Goal: Book appointment/travel/reservation

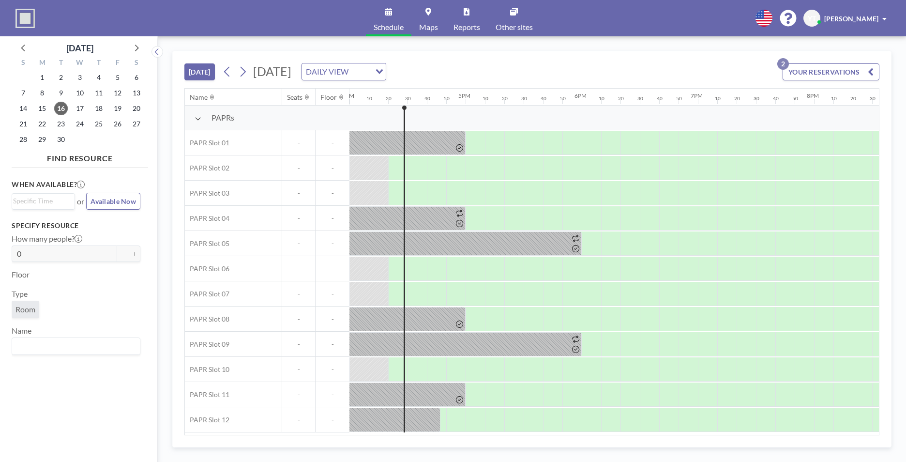
scroll to position [0, 1878]
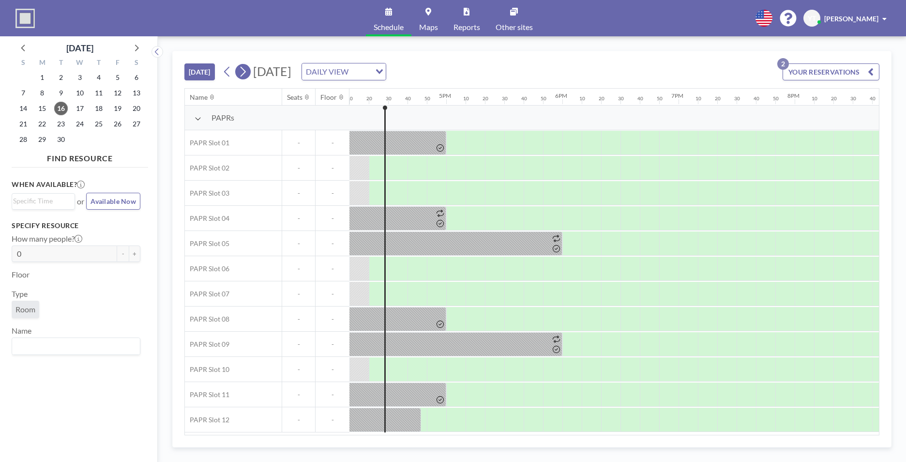
click at [247, 67] on icon at bounding box center [242, 71] width 9 height 15
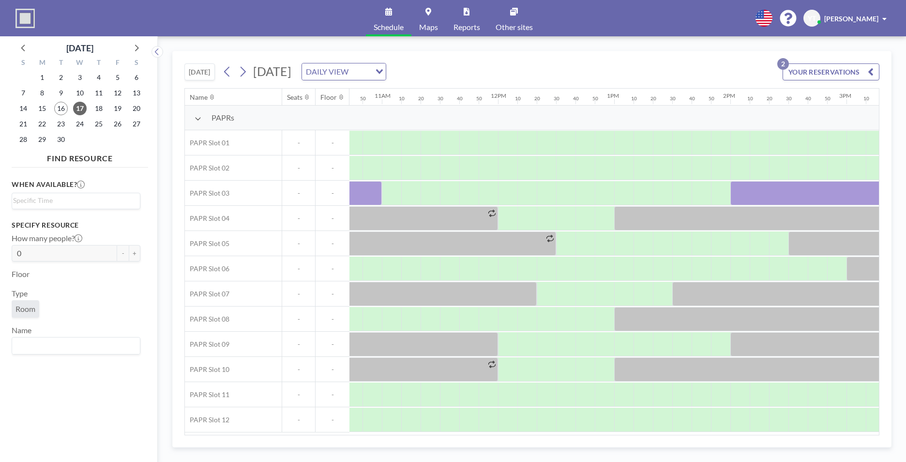
scroll to position [0, 1247]
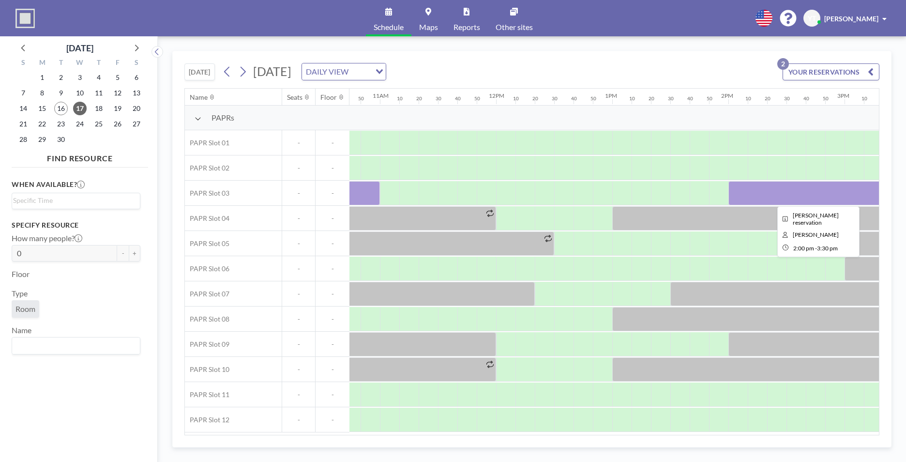
click at [755, 188] on div at bounding box center [815, 193] width 174 height 24
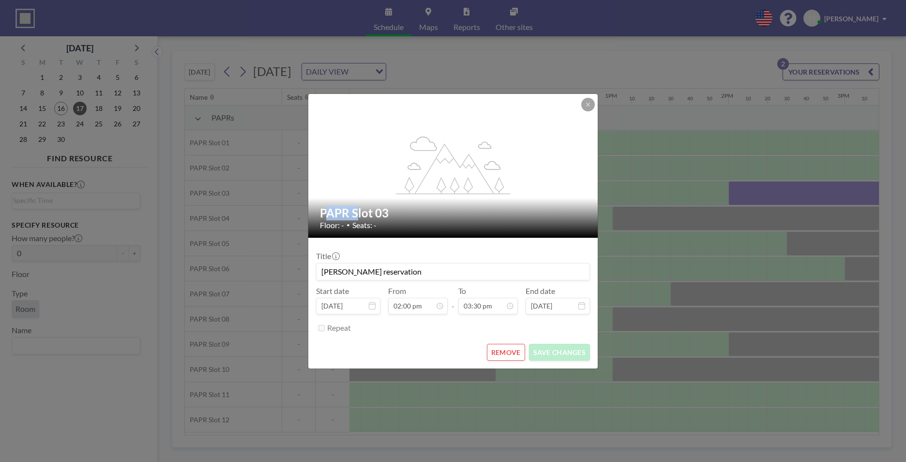
click at [755, 188] on div "flex-grow: 1.2; PAPR Slot 03 Floor: - • Seats: - Title [PERSON_NAME] reservatio…" at bounding box center [453, 231] width 906 height 462
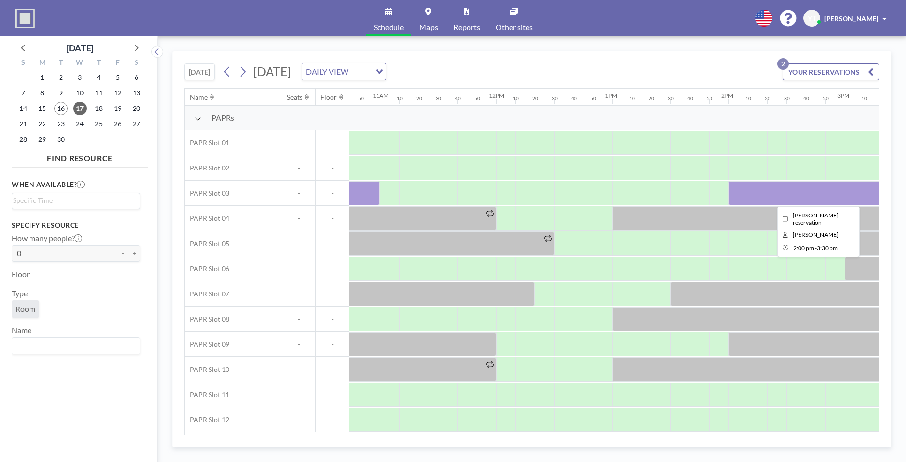
click at [763, 198] on div at bounding box center [815, 193] width 174 height 24
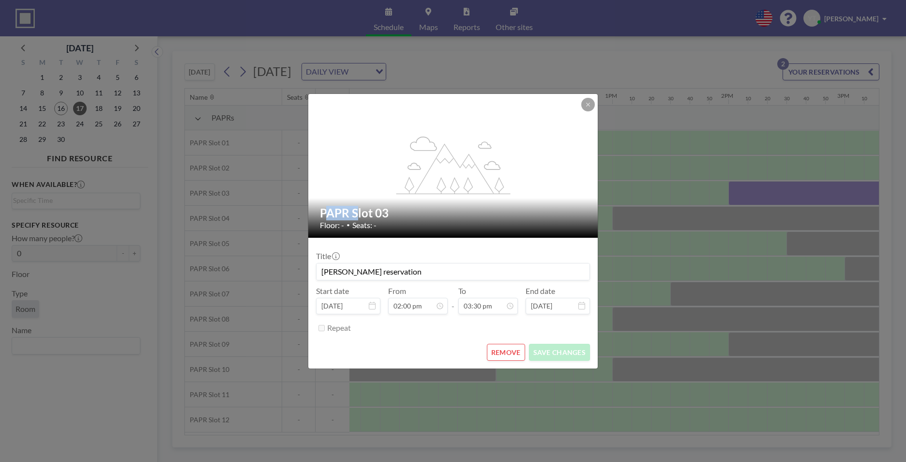
click at [763, 198] on div "flex-grow: 1.2; PAPR Slot 03 Floor: - • Seats: - Title [PERSON_NAME] reservatio…" at bounding box center [453, 231] width 906 height 462
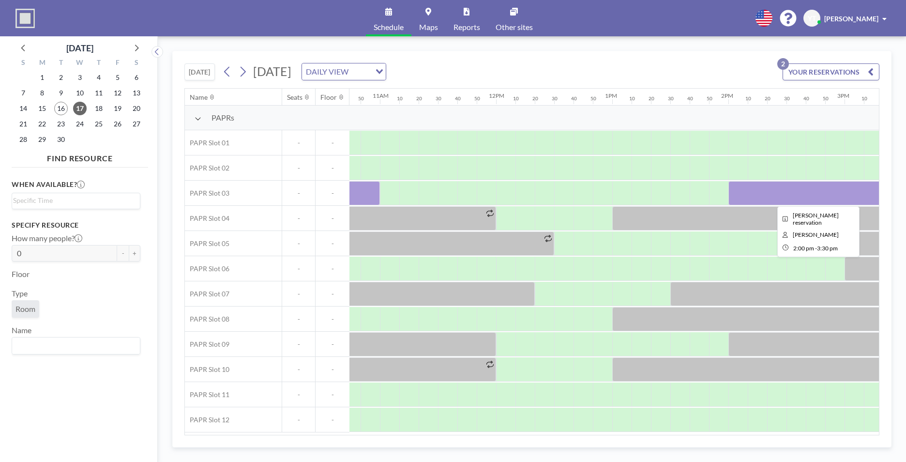
click at [758, 194] on div at bounding box center [815, 193] width 174 height 24
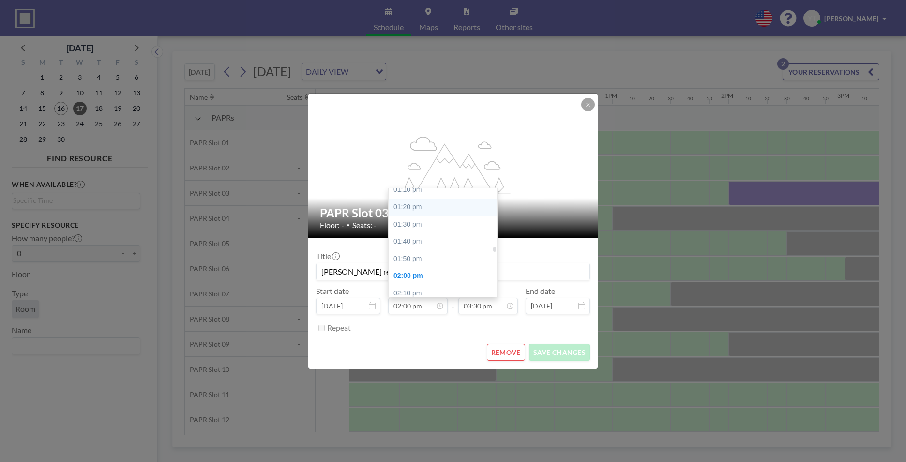
scroll to position [1350, 0]
click at [433, 213] on div "01:10 pm" at bounding box center [445, 206] width 113 height 17
type input "01:10 pm"
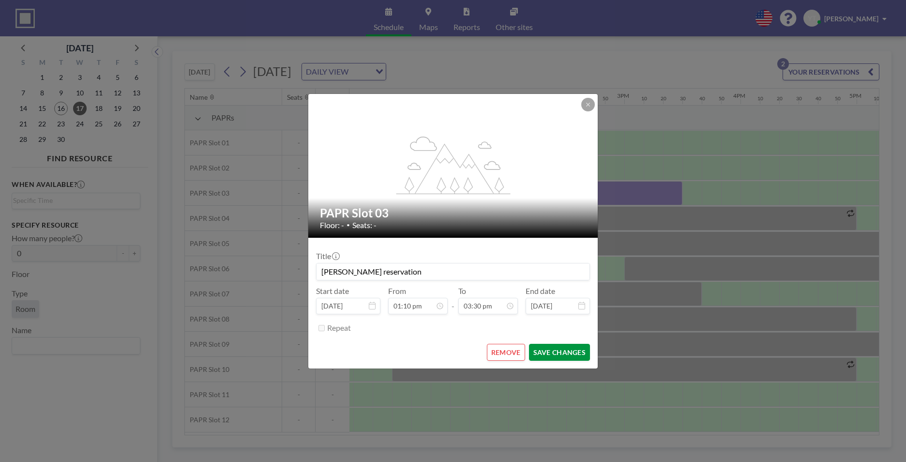
scroll to position [0, 1510]
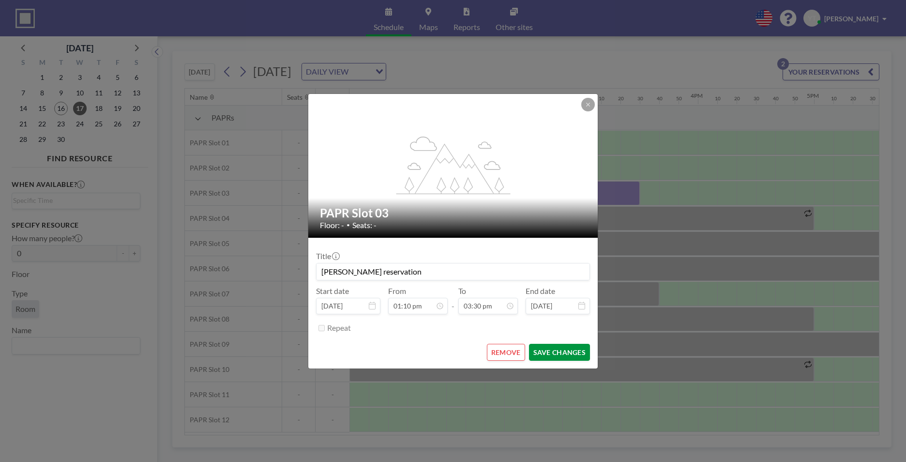
click at [552, 350] on button "SAVE CHANGES" at bounding box center [559, 352] width 61 height 17
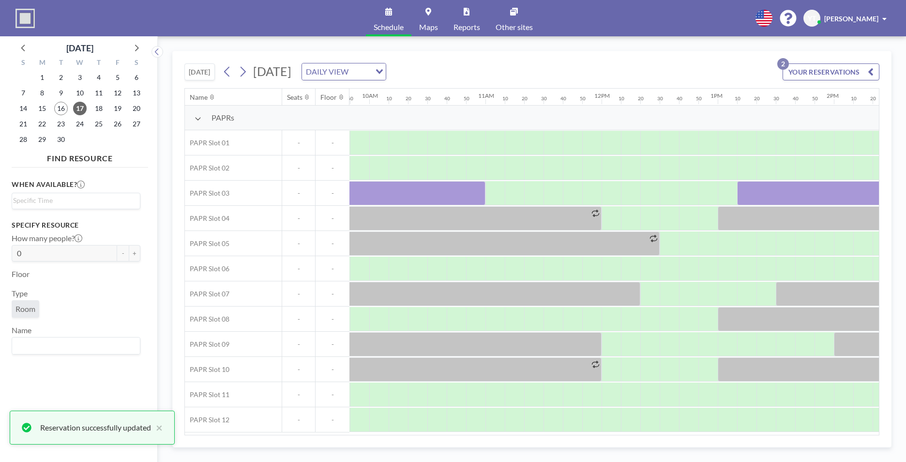
scroll to position [0, 1131]
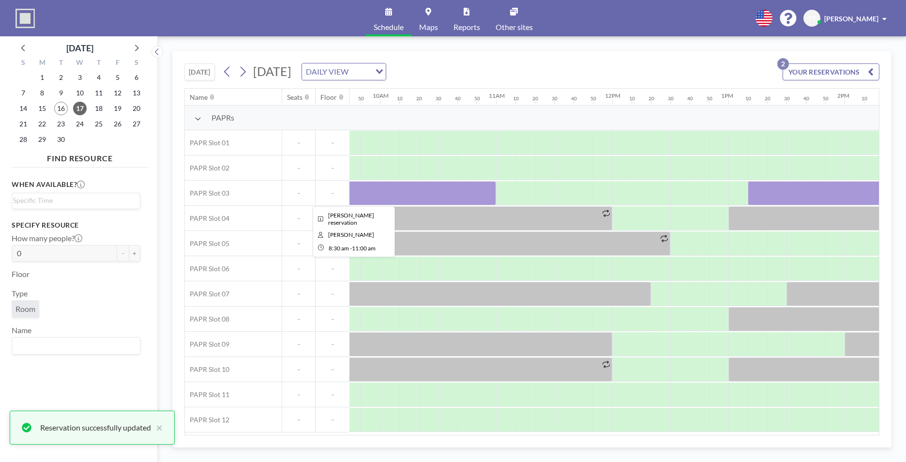
click at [396, 187] on div at bounding box center [351, 193] width 290 height 24
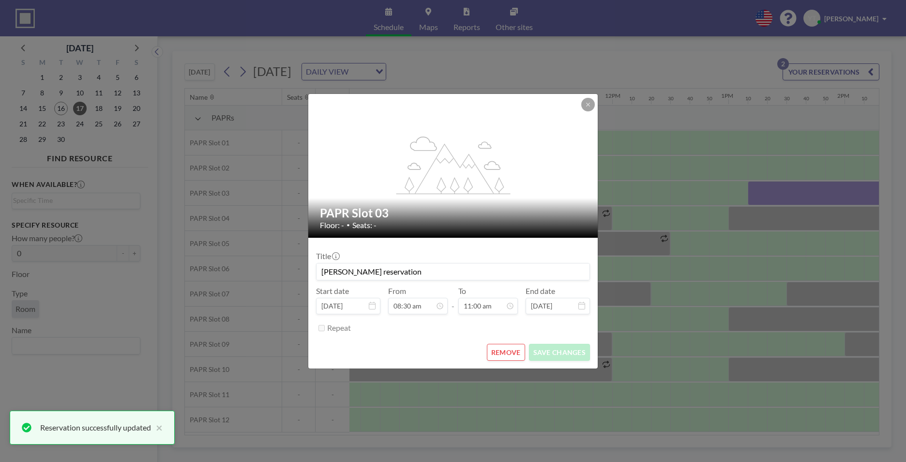
click at [396, 187] on icon "flex-grow: 1.2;" at bounding box center [453, 165] width 116 height 58
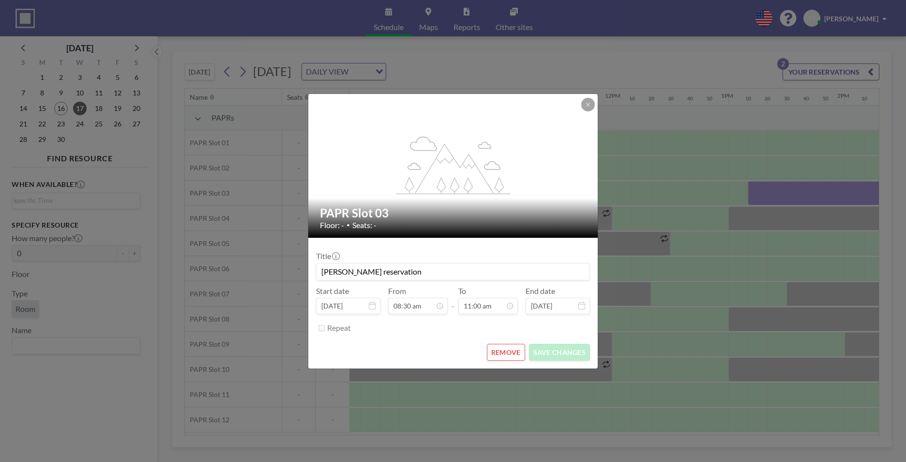
click at [516, 355] on button "REMOVE" at bounding box center [506, 352] width 38 height 17
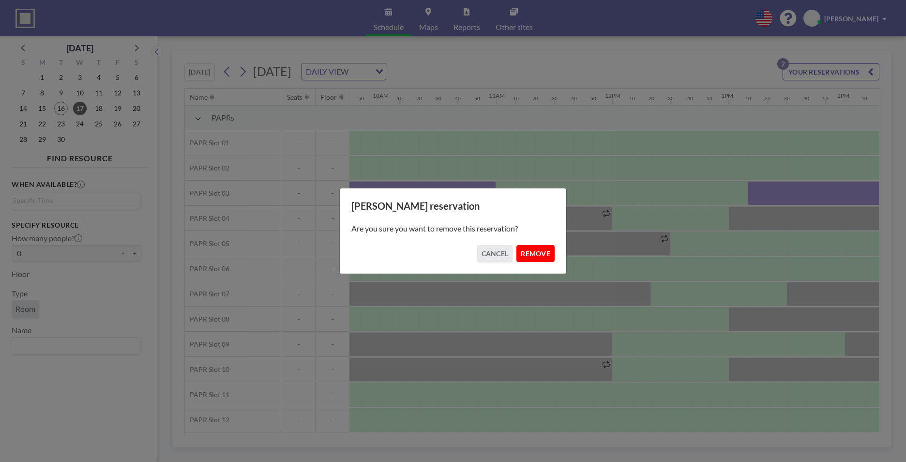
click at [533, 251] on button "REMOVE" at bounding box center [535, 253] width 38 height 17
